Goal: Task Accomplishment & Management: Complete application form

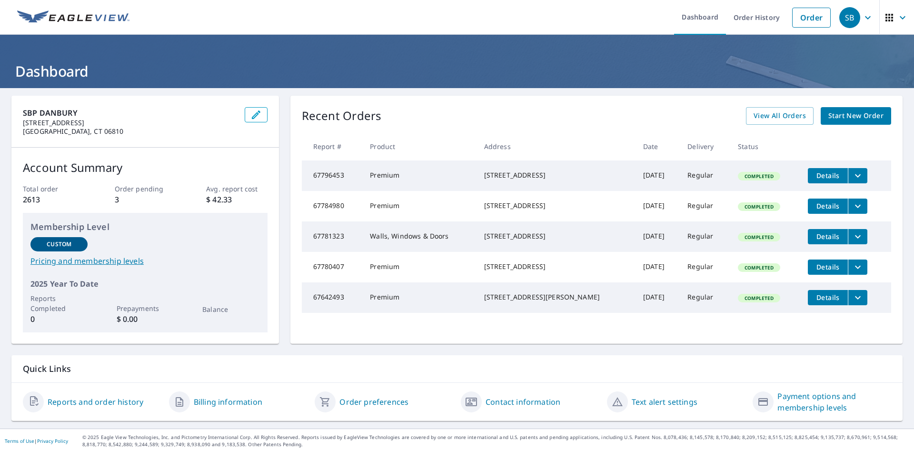
click at [830, 110] on span "Start New Order" at bounding box center [855, 116] width 55 height 12
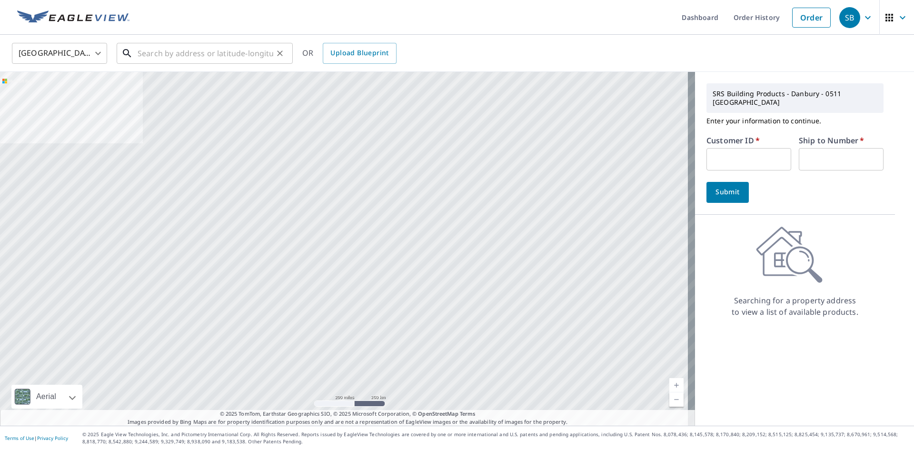
click at [138, 53] on input "text" at bounding box center [206, 53] width 136 height 27
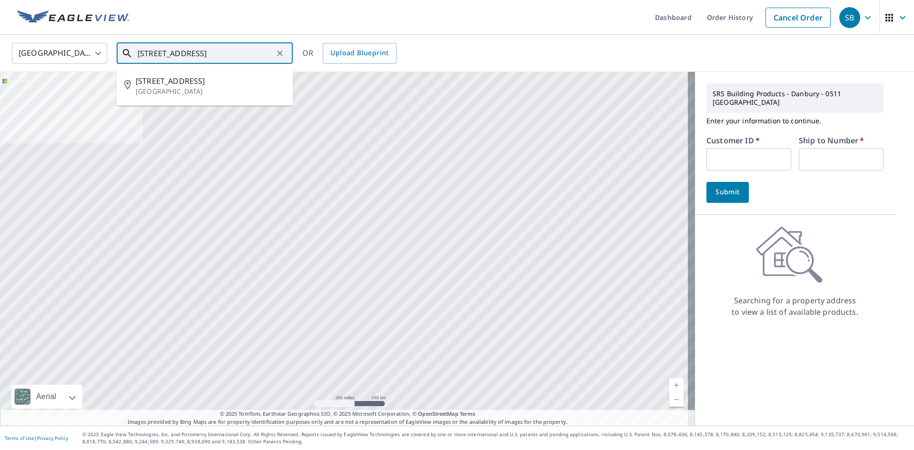
click at [158, 82] on span "[STREET_ADDRESS]" at bounding box center [211, 80] width 150 height 11
type input "[STREET_ADDRESS]"
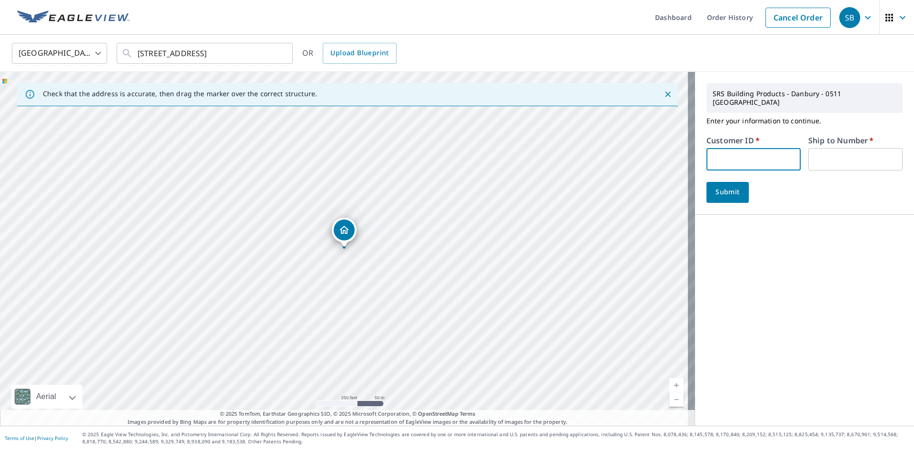
paste input "7698"
type input "7698"
click at [819, 155] on input "text" at bounding box center [855, 159] width 94 height 22
type input "1"
click at [714, 186] on span "Submit" at bounding box center [727, 192] width 27 height 12
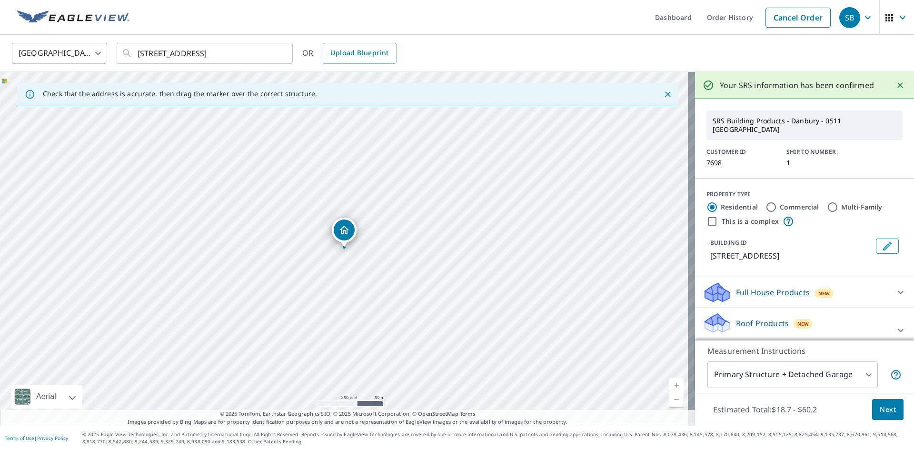
click at [880, 406] on span "Next" at bounding box center [888, 410] width 16 height 12
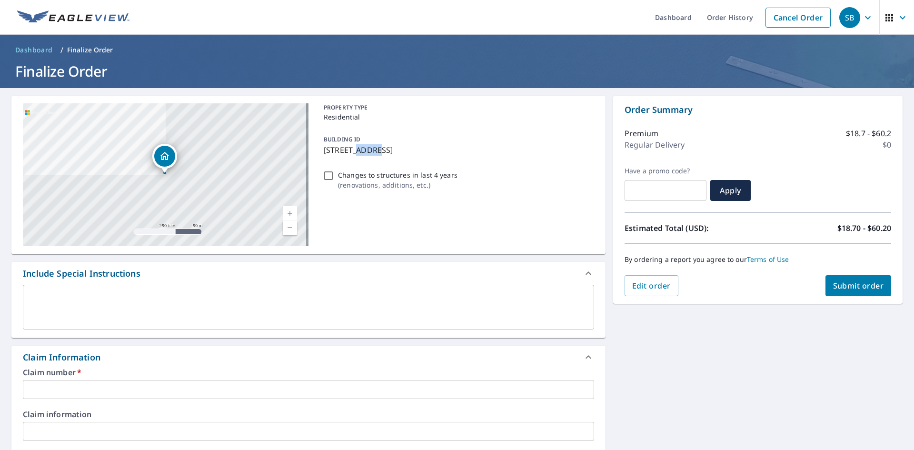
drag, startPoint x: 374, startPoint y: 149, endPoint x: 353, endPoint y: 151, distance: 21.1
click at [353, 151] on p "[STREET_ADDRESS]" at bounding box center [457, 149] width 267 height 11
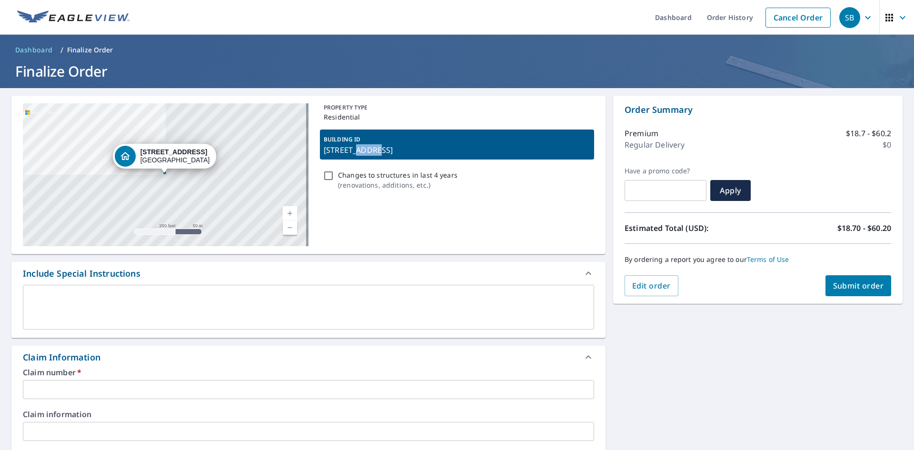
click at [372, 150] on p "[STREET_ADDRESS]" at bounding box center [457, 149] width 267 height 11
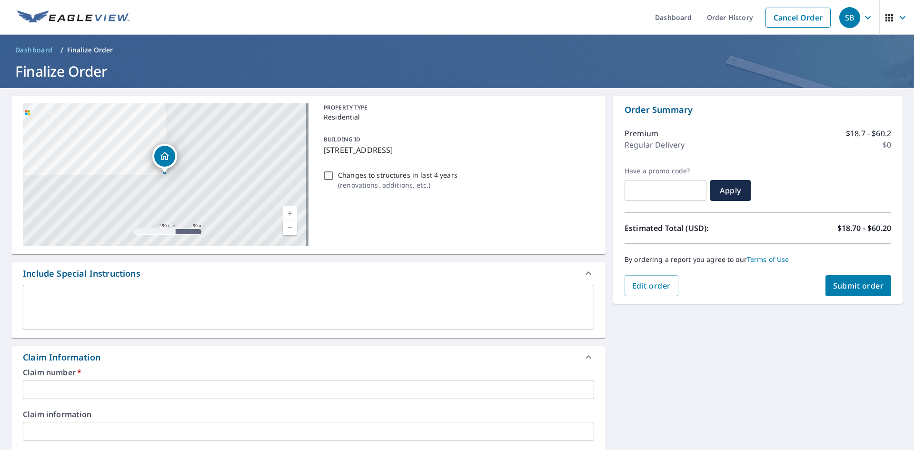
click at [324, 150] on p "[STREET_ADDRESS]" at bounding box center [457, 149] width 267 height 11
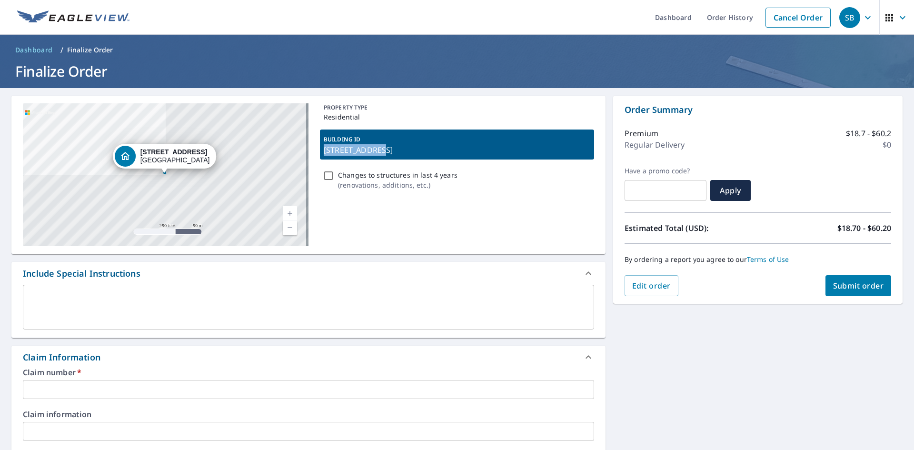
drag, startPoint x: 375, startPoint y: 150, endPoint x: 322, endPoint y: 150, distance: 52.9
click at [324, 150] on p "[STREET_ADDRESS]" at bounding box center [457, 149] width 267 height 11
checkbox input "true"
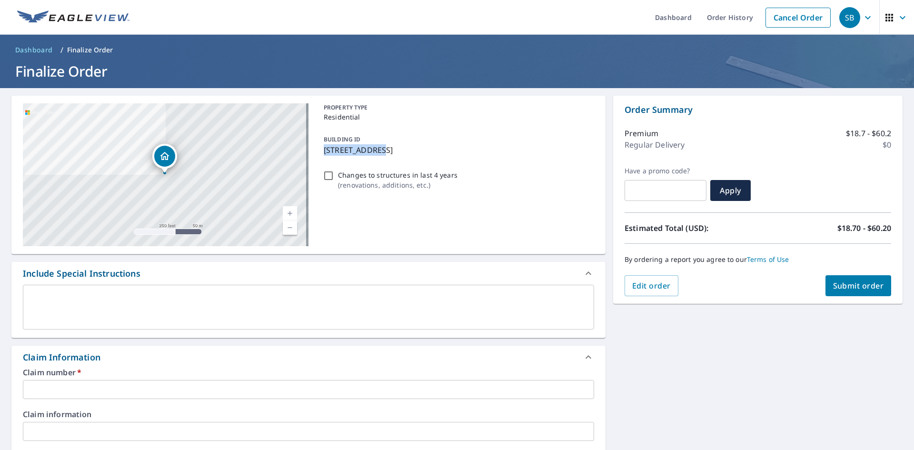
copy p "[STREET_ADDRESS]"
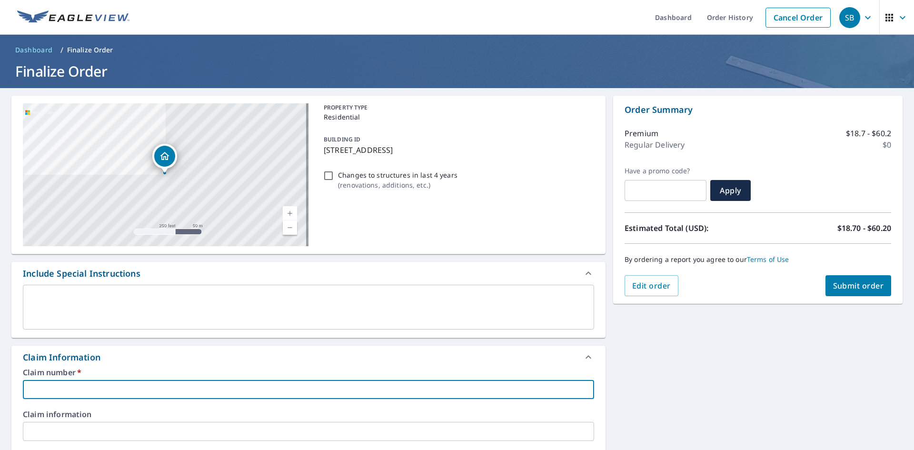
paste input "[STREET_ADDRESS]"
type input "[STREET_ADDRESS]"
checkbox input "true"
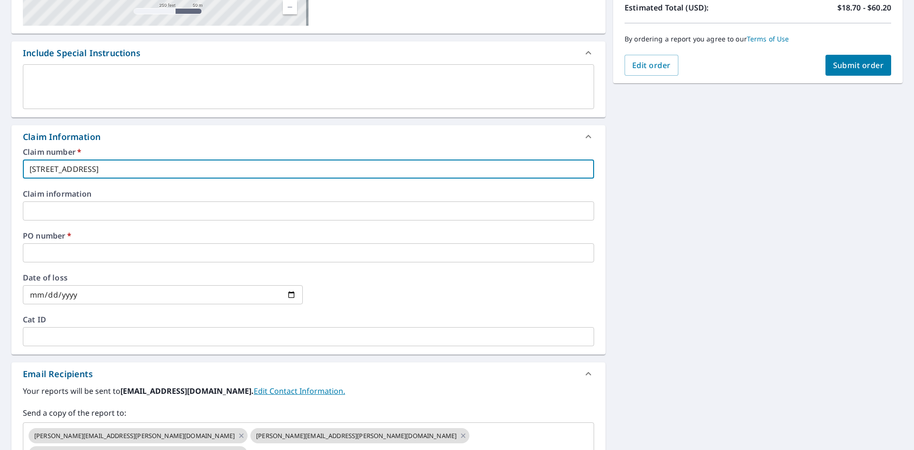
scroll to position [238, 0]
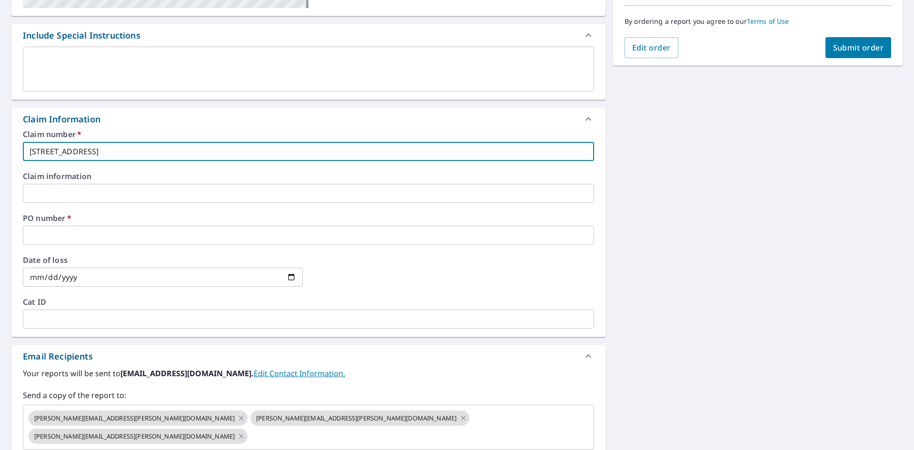
type input "[STREET_ADDRESS]"
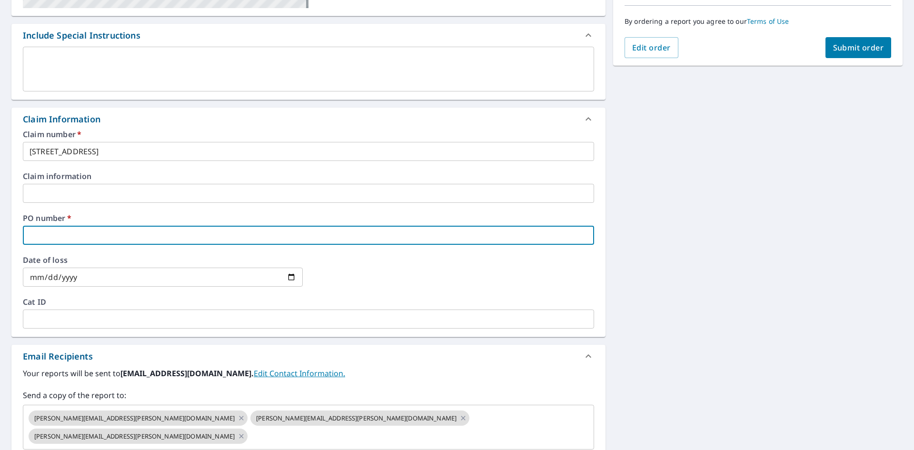
paste input "[STREET_ADDRESS]"
type input "[STREET_ADDRESS]"
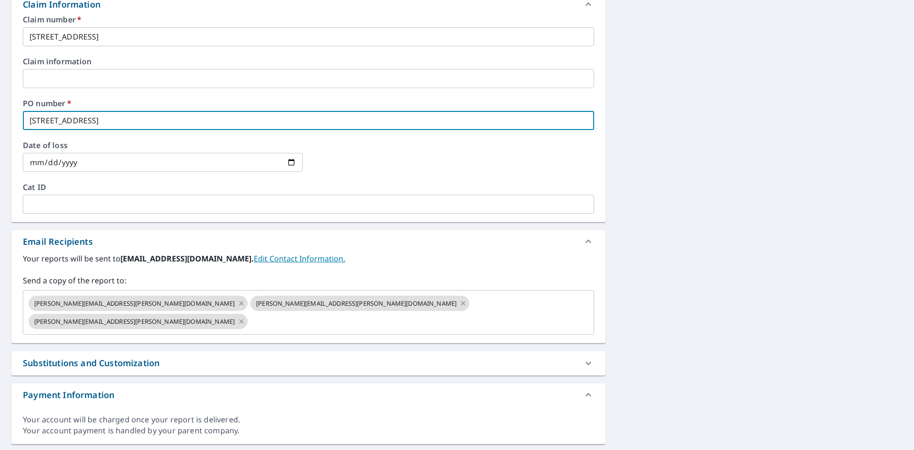
scroll to position [361, 0]
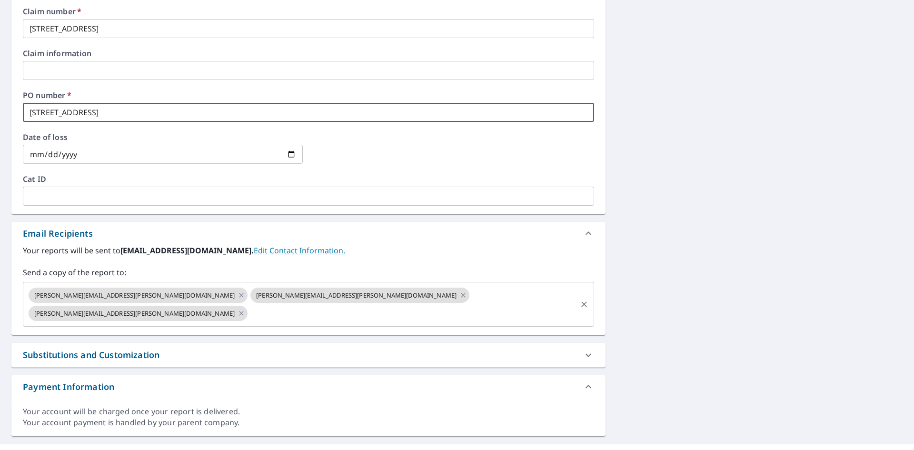
click at [459, 293] on icon at bounding box center [463, 295] width 8 height 10
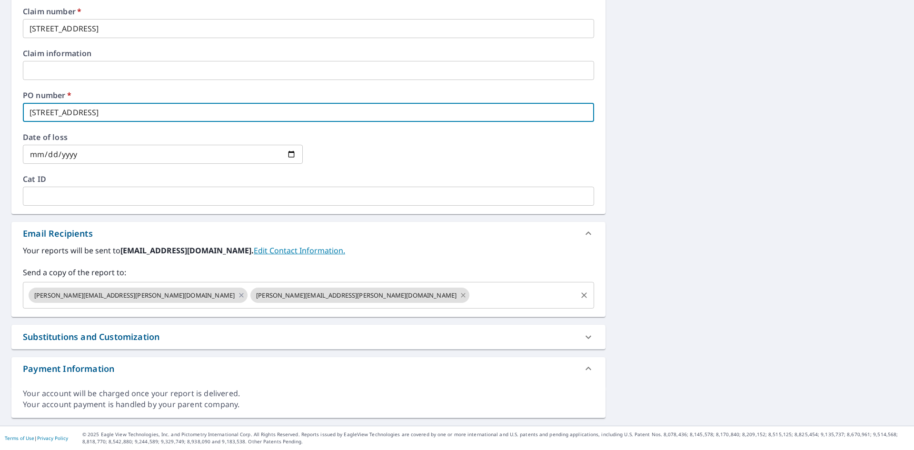
click at [459, 294] on icon at bounding box center [463, 295] width 8 height 10
checkbox input "true"
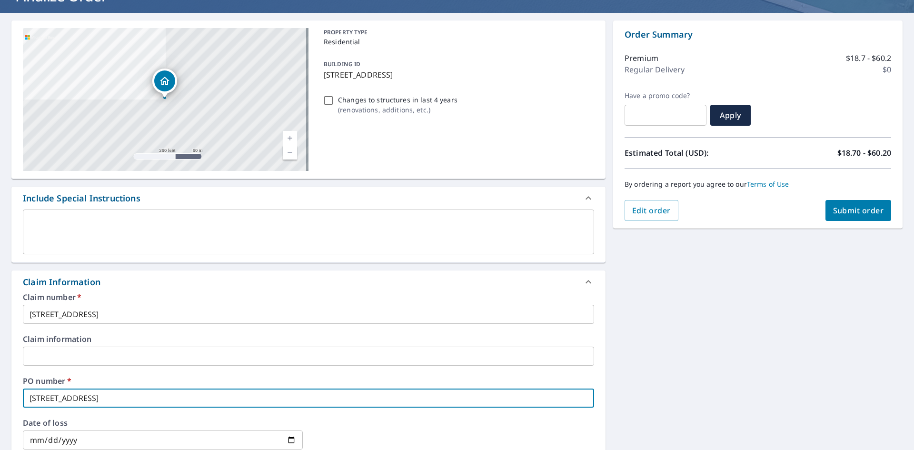
scroll to position [0, 0]
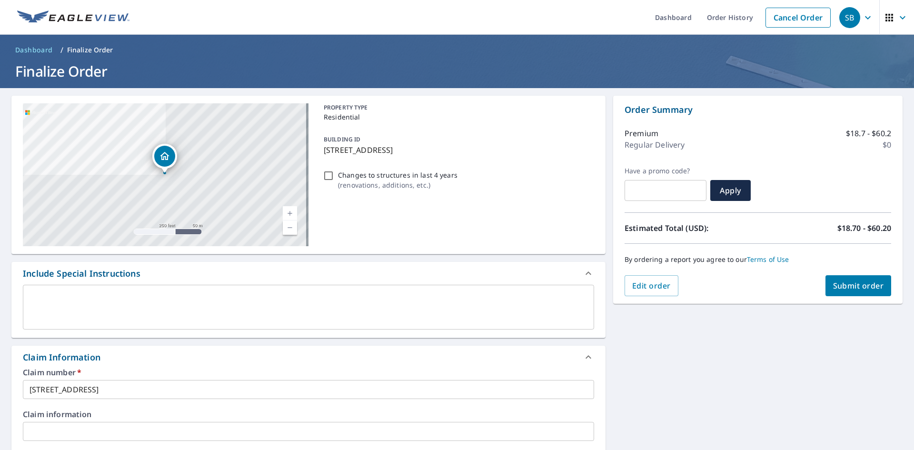
type input "[STREET_ADDRESS]"
click at [842, 280] on span "Submit order" at bounding box center [858, 285] width 51 height 10
checkbox input "true"
